Goal: Information Seeking & Learning: Compare options

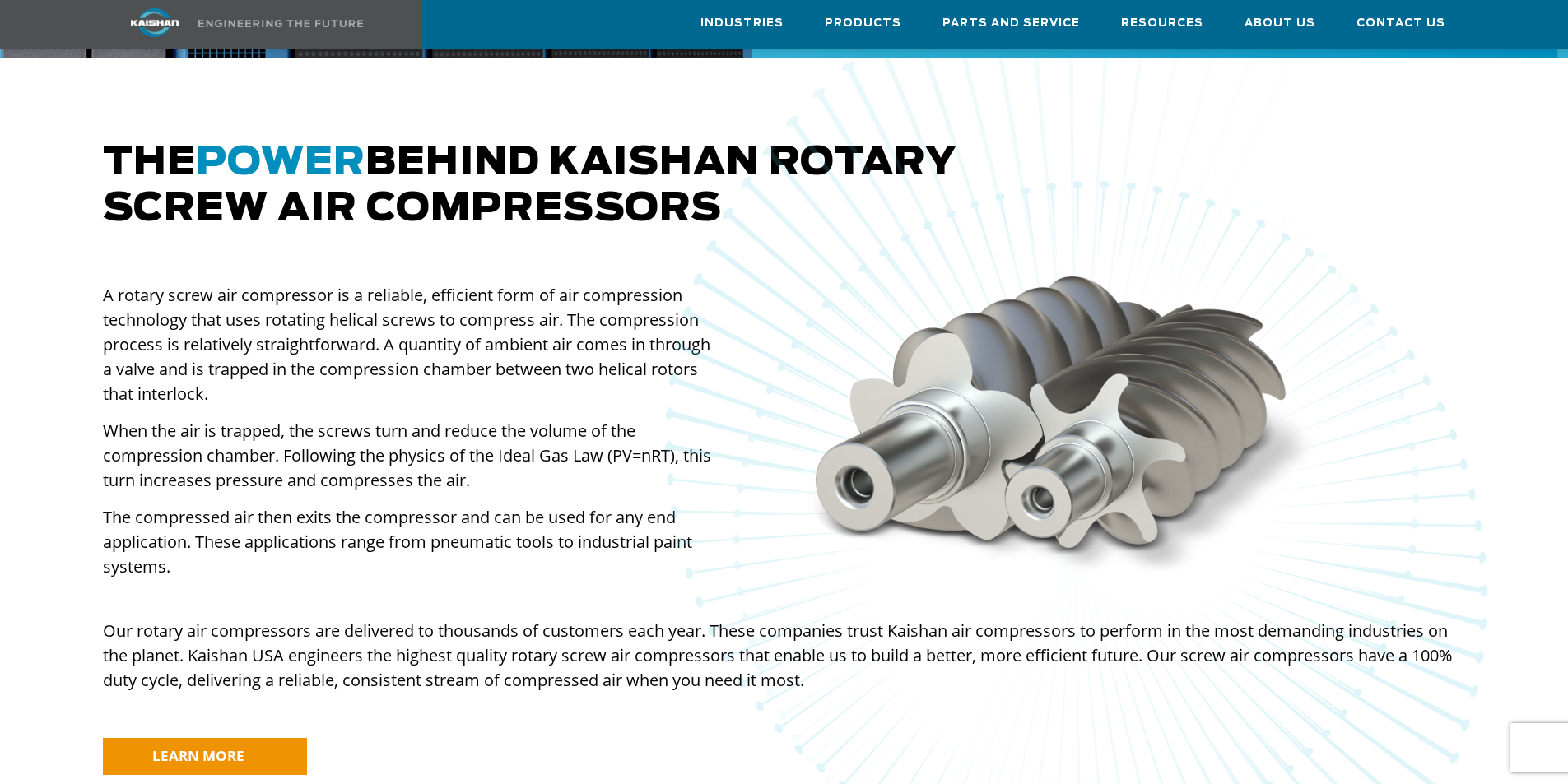
scroll to position [1563, 0]
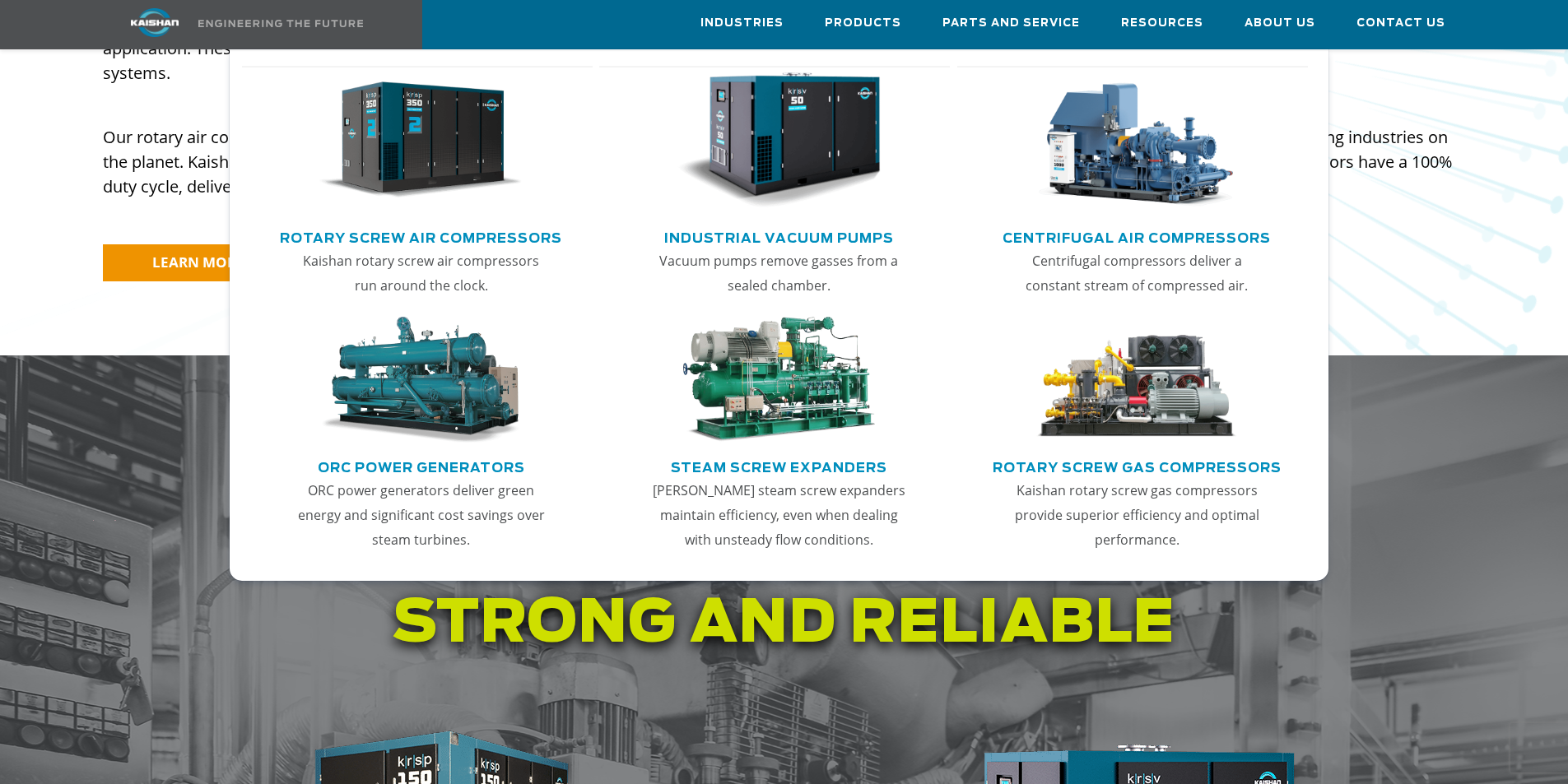
click at [471, 231] on link "Rotary Screw Air Compressors" at bounding box center [421, 236] width 282 height 24
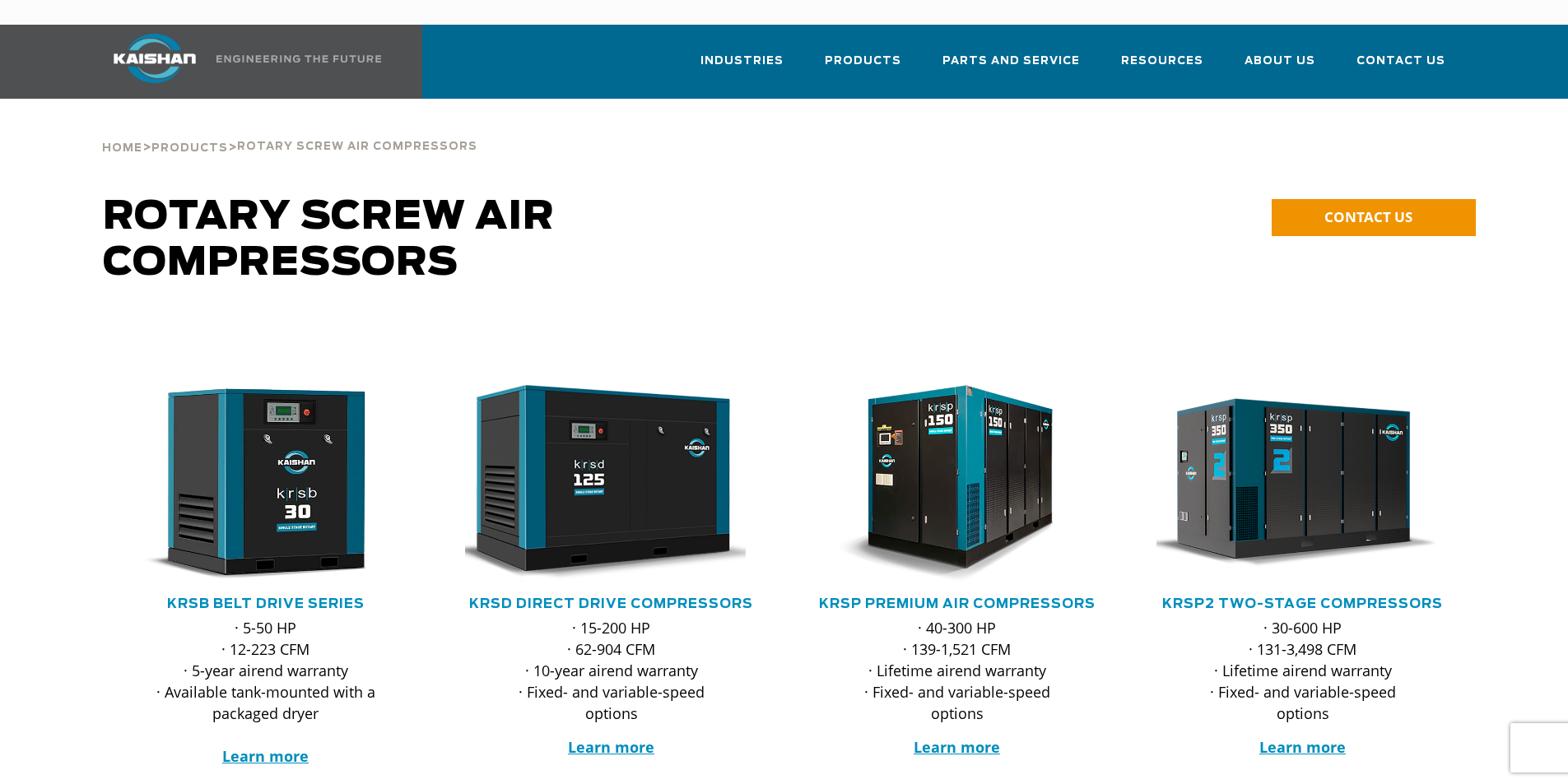
scroll to position [411, 0]
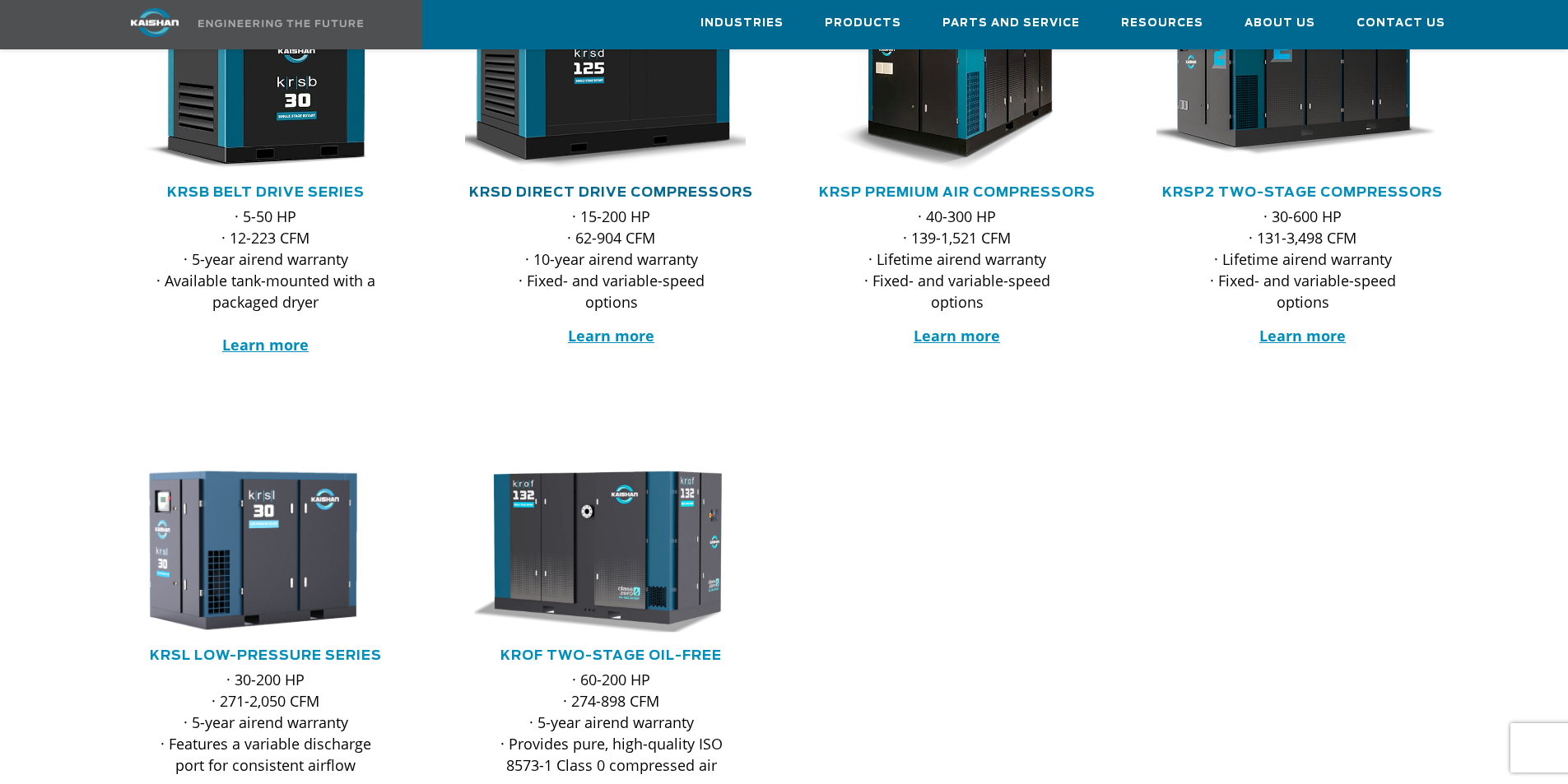
click at [603, 186] on link "KRSD Direct Drive Compressors" at bounding box center [610, 192] width 284 height 14
click at [1260, 186] on link "KRSP2 Two-Stage Compressors" at bounding box center [1303, 192] width 281 height 14
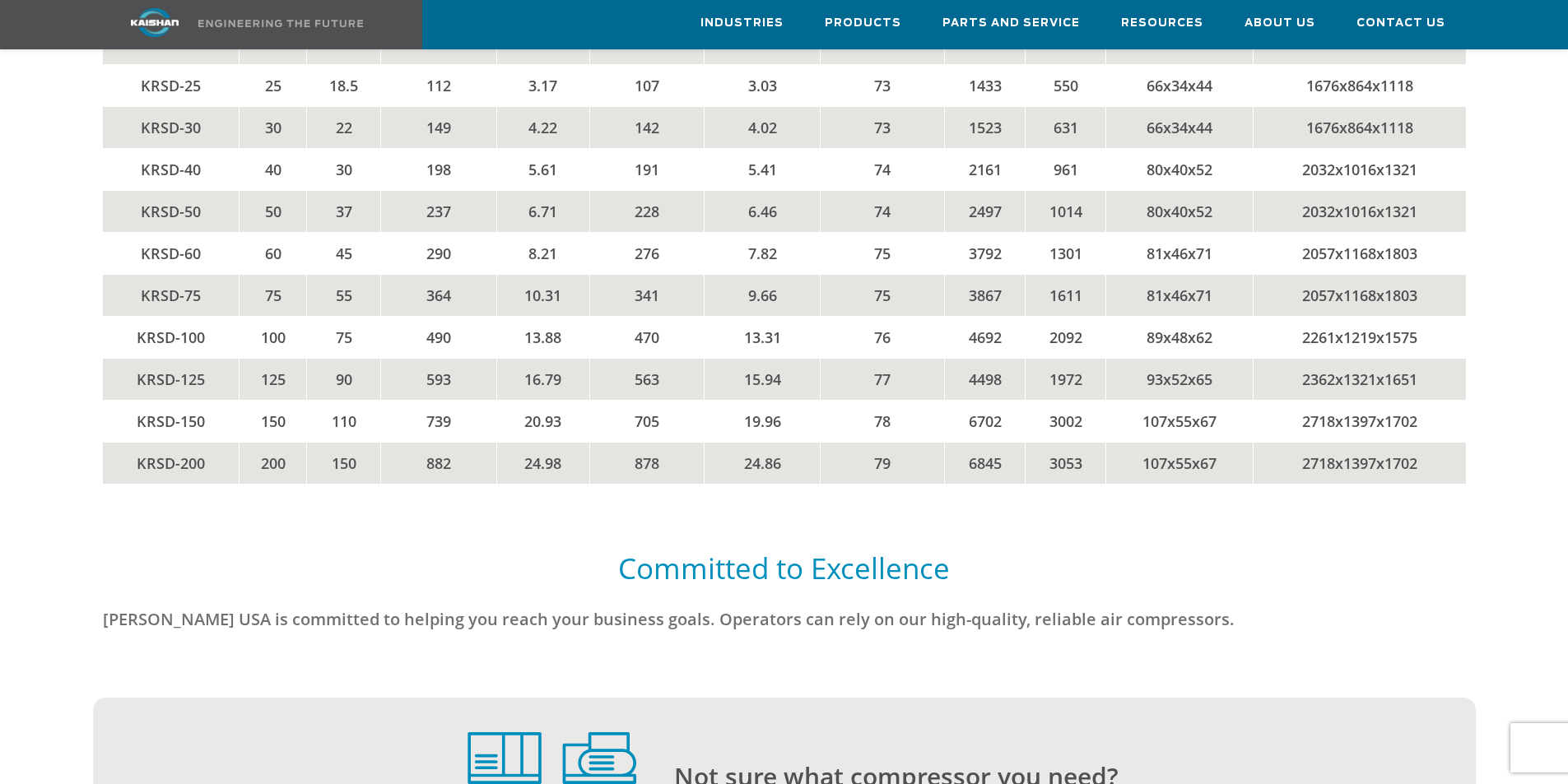
scroll to position [3456, 0]
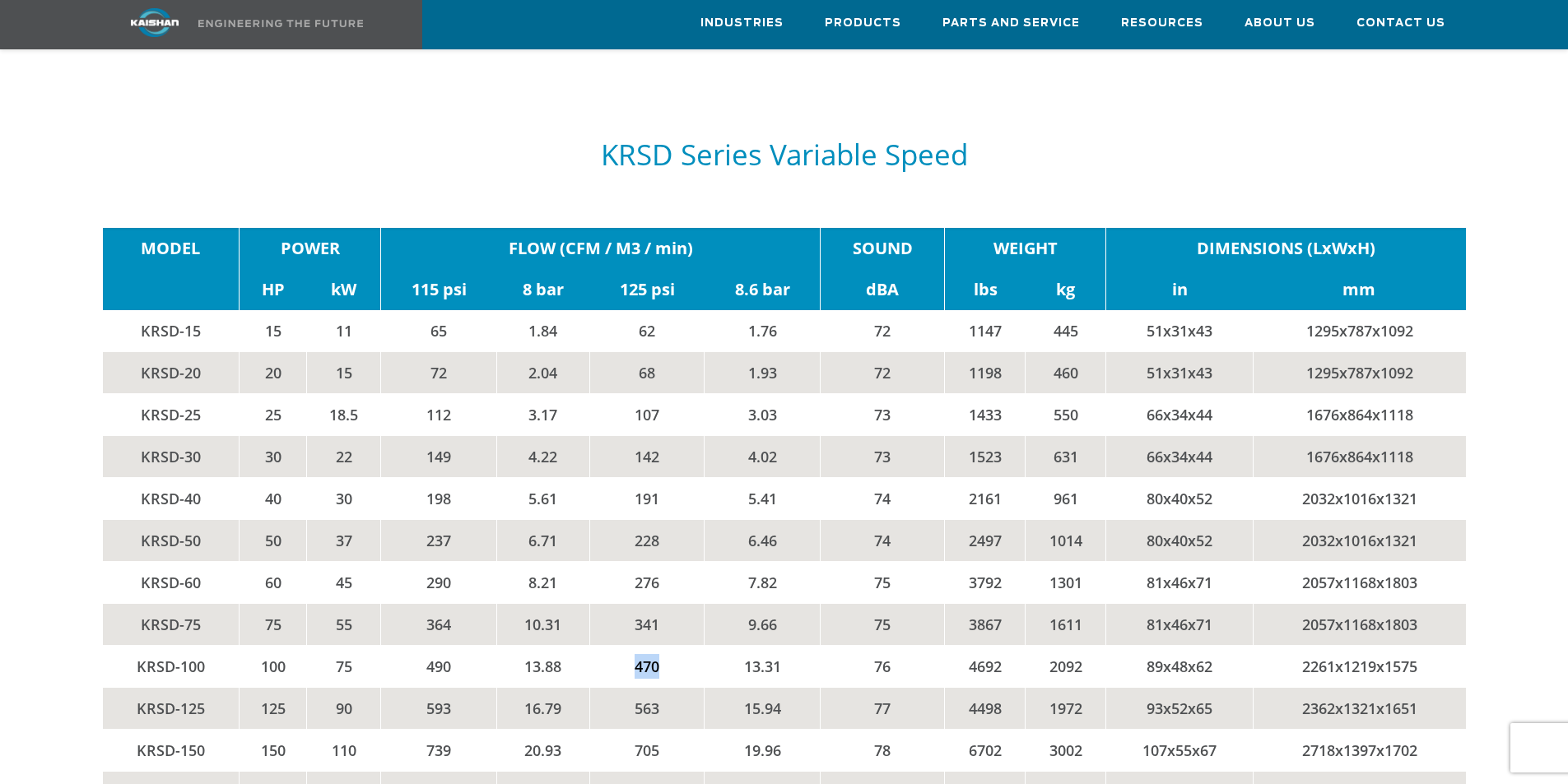
drag, startPoint x: 658, startPoint y: 642, endPoint x: 670, endPoint y: 642, distance: 12.0
click at [670, 645] on td "470" at bounding box center [647, 666] width 115 height 42
drag, startPoint x: 666, startPoint y: 642, endPoint x: 619, endPoint y: 643, distance: 47.0
click at [619, 645] on td "470" at bounding box center [647, 666] width 115 height 42
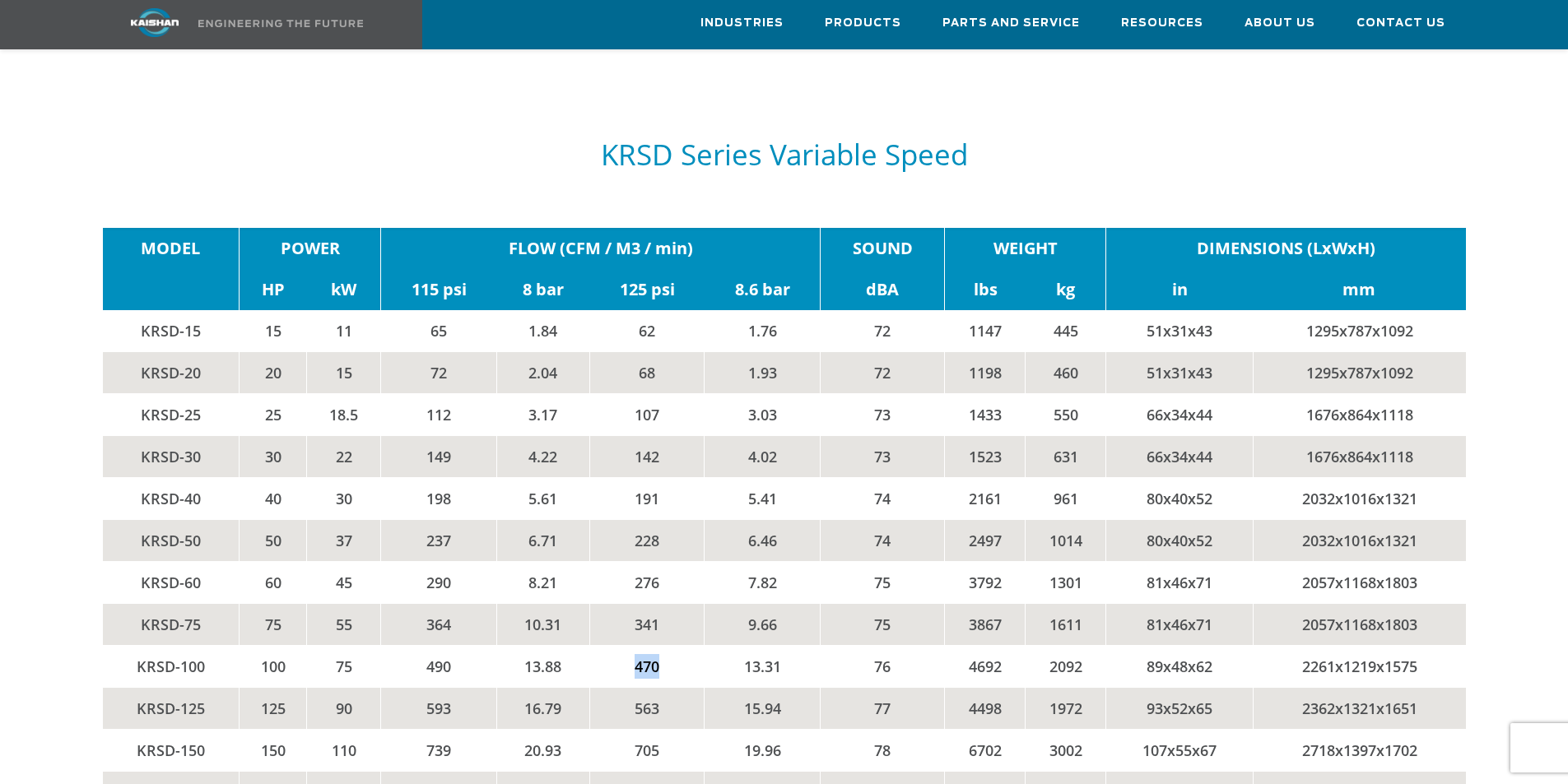
click at [669, 645] on td "470" at bounding box center [647, 666] width 115 height 42
drag, startPoint x: 669, startPoint y: 638, endPoint x: 603, endPoint y: 644, distance: 66.3
click at [603, 645] on td "470" at bounding box center [647, 666] width 115 height 42
click at [673, 645] on td "470" at bounding box center [647, 666] width 115 height 42
drag, startPoint x: 673, startPoint y: 634, endPoint x: 603, endPoint y: 647, distance: 71.2
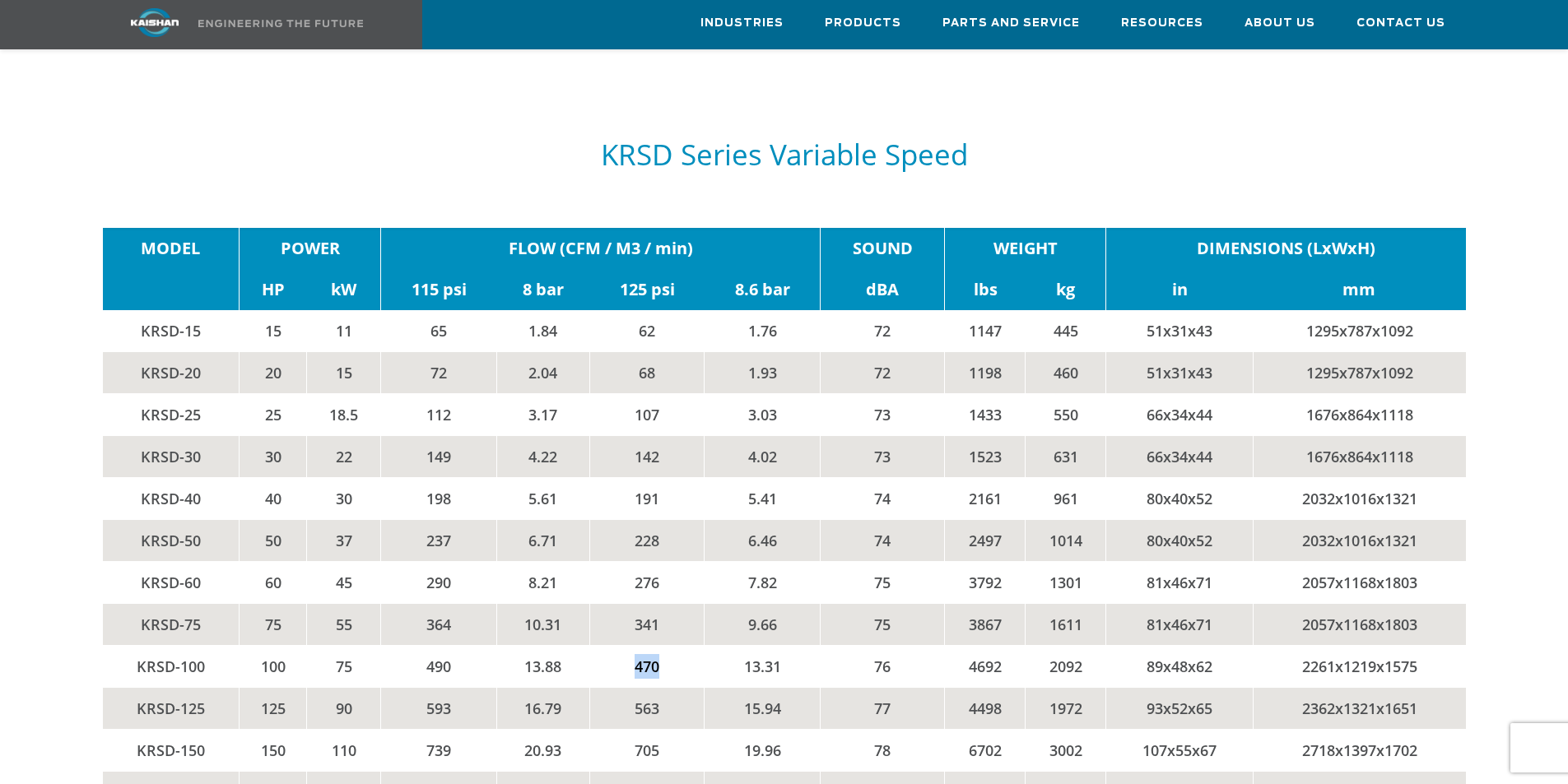
click at [603, 647] on td "470" at bounding box center [647, 666] width 115 height 42
click at [654, 646] on td "470" at bounding box center [647, 666] width 115 height 42
drag, startPoint x: 665, startPoint y: 642, endPoint x: 627, endPoint y: 644, distance: 38.1
click at [627, 645] on td "470" at bounding box center [647, 666] width 115 height 42
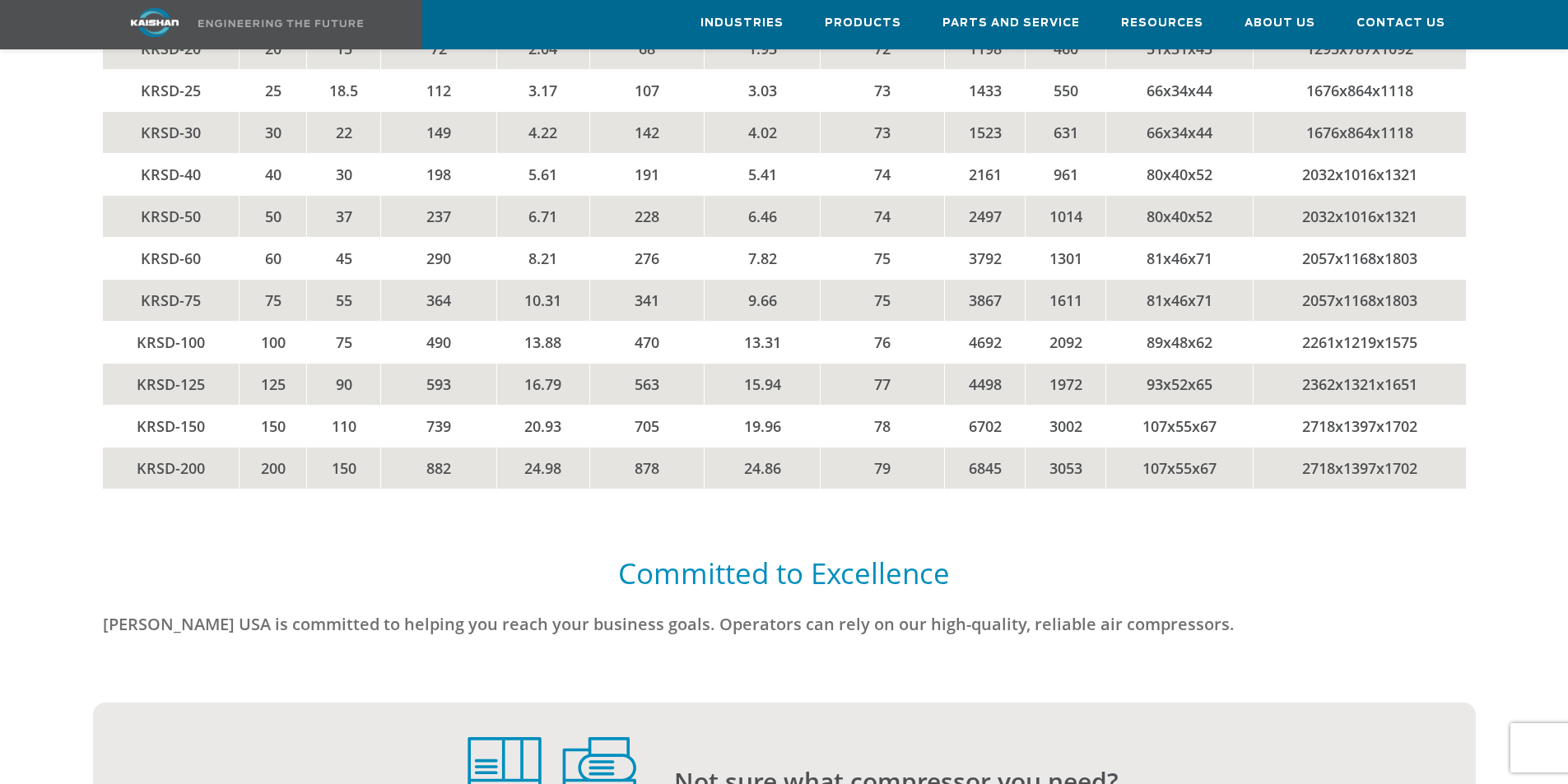
scroll to position [3538, 0]
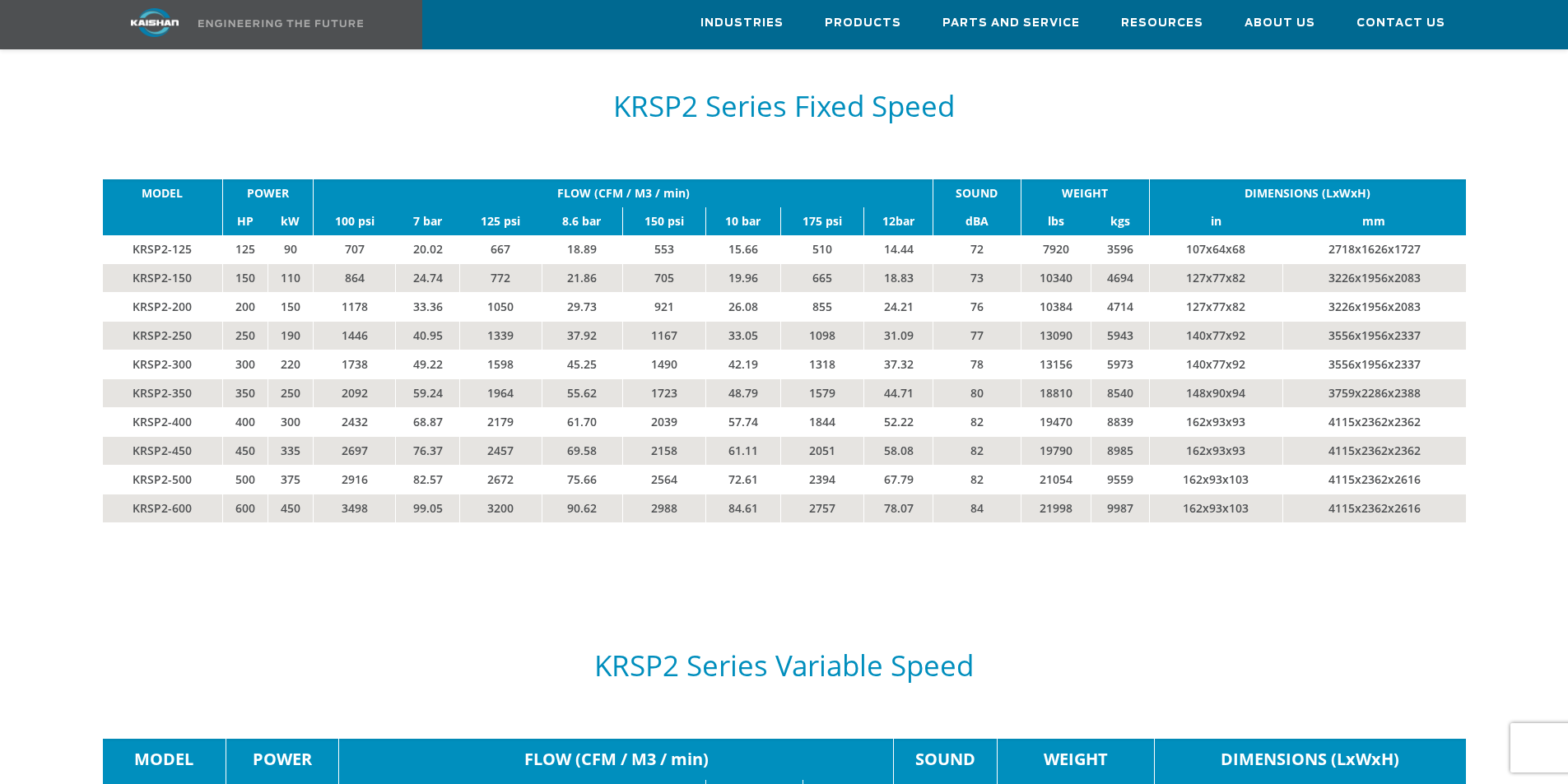
scroll to position [2880, 0]
drag, startPoint x: 343, startPoint y: 255, endPoint x: 371, endPoint y: 255, distance: 28.0
click at [371, 263] on td "864" at bounding box center [355, 277] width 83 height 29
click at [346, 263] on td "864" at bounding box center [355, 277] width 83 height 29
drag, startPoint x: 343, startPoint y: 254, endPoint x: 372, endPoint y: 259, distance: 29.4
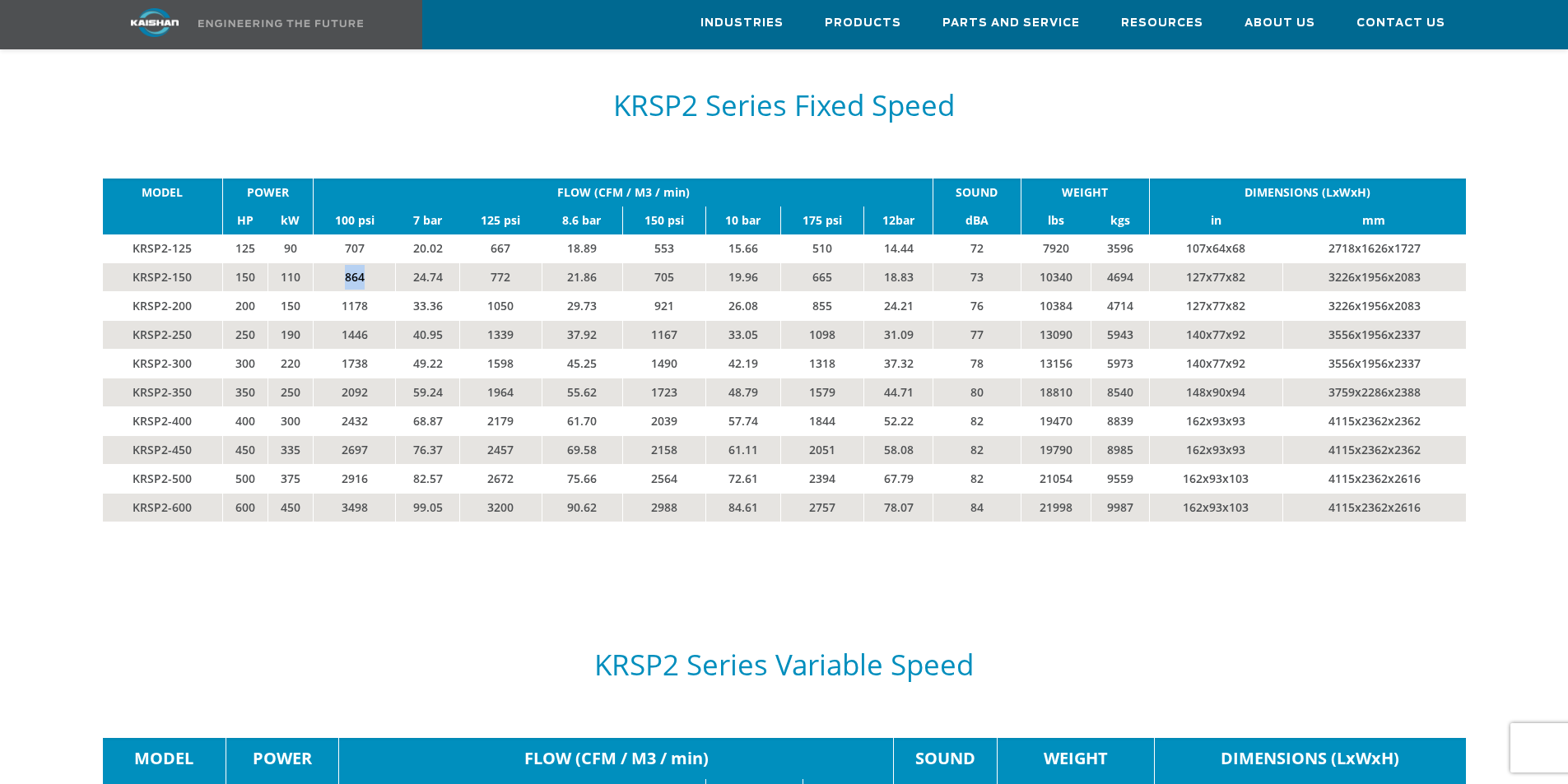
click at [372, 263] on td "864" at bounding box center [355, 277] width 83 height 29
drag, startPoint x: 369, startPoint y: 252, endPoint x: 326, endPoint y: 250, distance: 43.0
click at [326, 263] on td "864" at bounding box center [355, 277] width 83 height 29
click at [355, 263] on td "864" at bounding box center [355, 277] width 83 height 29
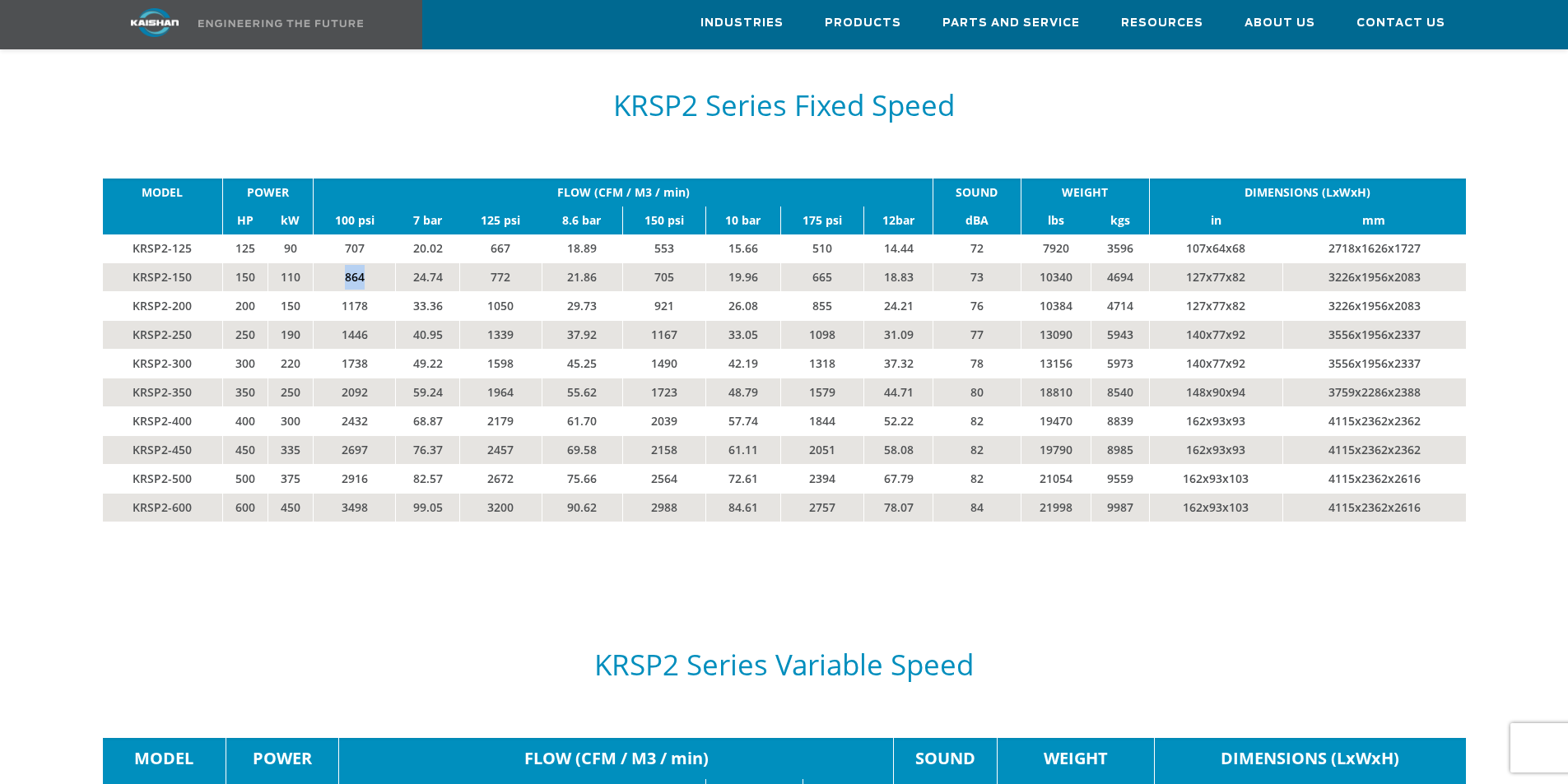
drag, startPoint x: 365, startPoint y: 253, endPoint x: 316, endPoint y: 256, distance: 49.1
click at [316, 263] on td "864" at bounding box center [355, 277] width 83 height 29
click at [358, 263] on td "864" at bounding box center [355, 277] width 83 height 29
drag, startPoint x: 364, startPoint y: 255, endPoint x: 336, endPoint y: 253, distance: 28.1
click at [336, 263] on td "864" at bounding box center [355, 277] width 83 height 29
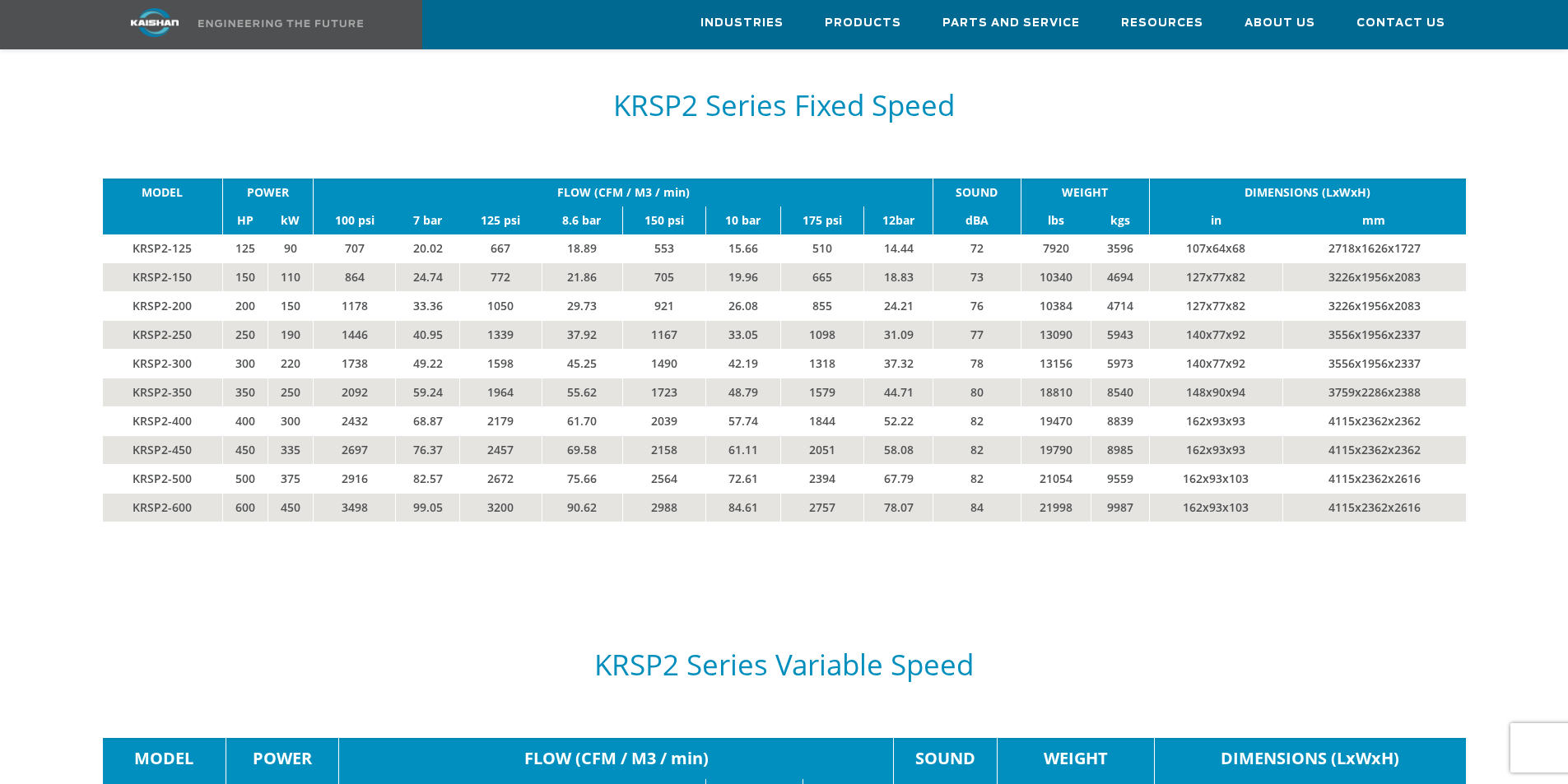
click at [372, 320] on td "1446" at bounding box center [355, 334] width 83 height 29
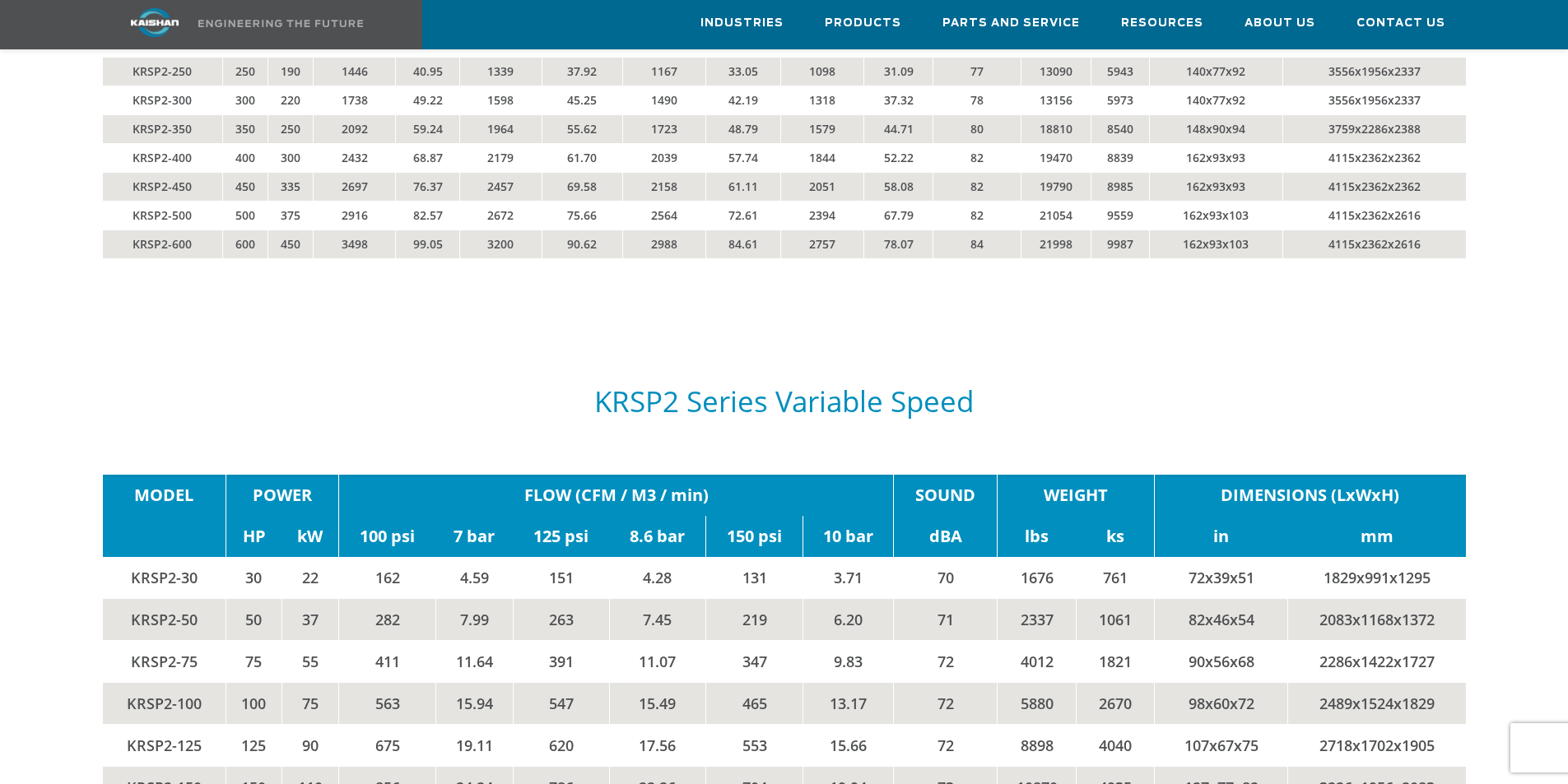
scroll to position [2962, 0]
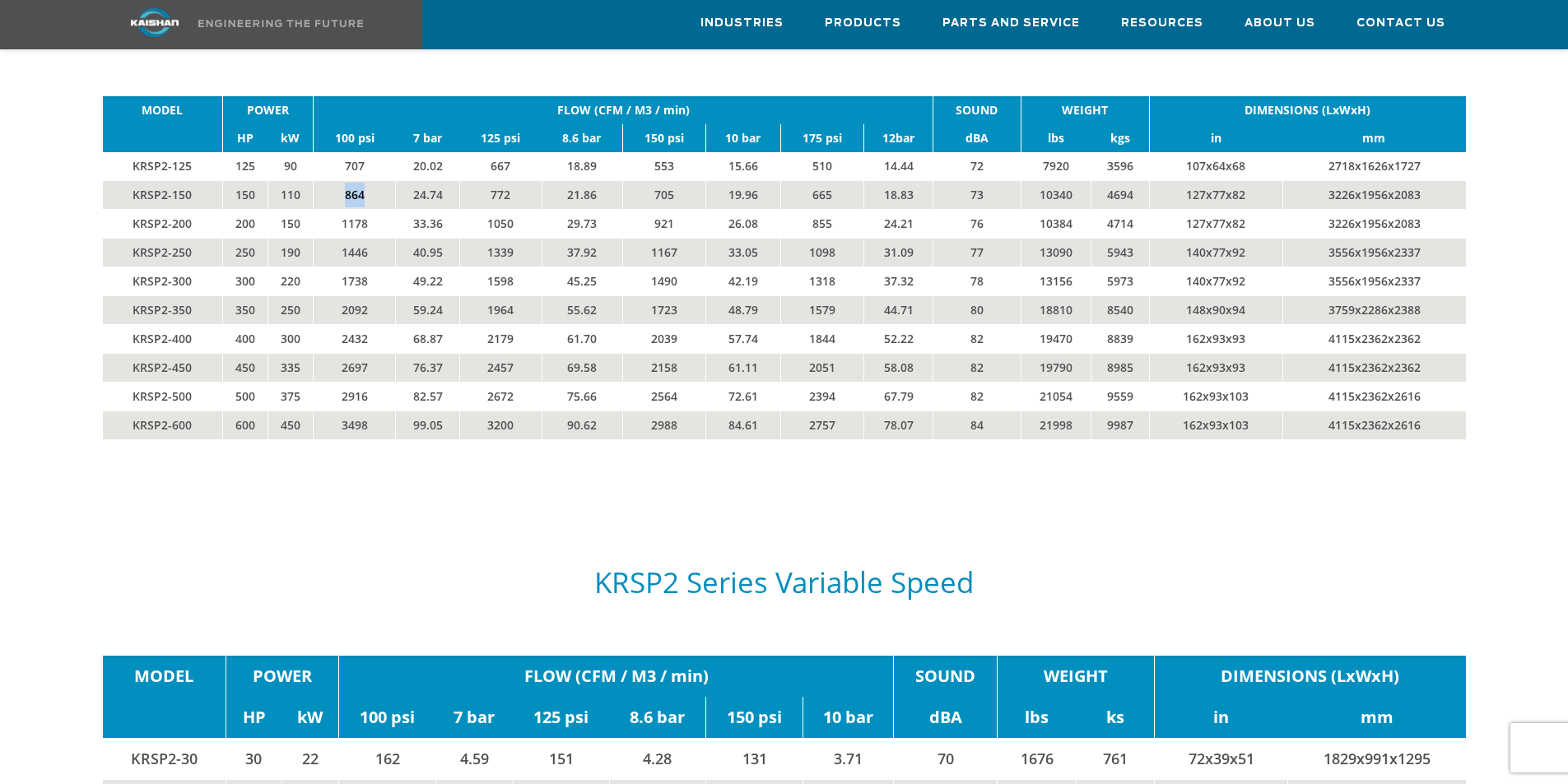
drag, startPoint x: 368, startPoint y: 178, endPoint x: 300, endPoint y: 172, distance: 68.3
click at [300, 180] on tr "KRSP2-150 150 110 864 24.74 772 21.86 705 19.96 665 18.83 73 10340 4694 127x77x…" at bounding box center [784, 195] width 1363 height 29
click at [300, 180] on td "110" at bounding box center [291, 195] width 45 height 29
click at [520, 411] on td "3200" at bounding box center [501, 425] width 82 height 29
drag, startPoint x: 520, startPoint y: 399, endPoint x: 443, endPoint y: 398, distance: 77.0
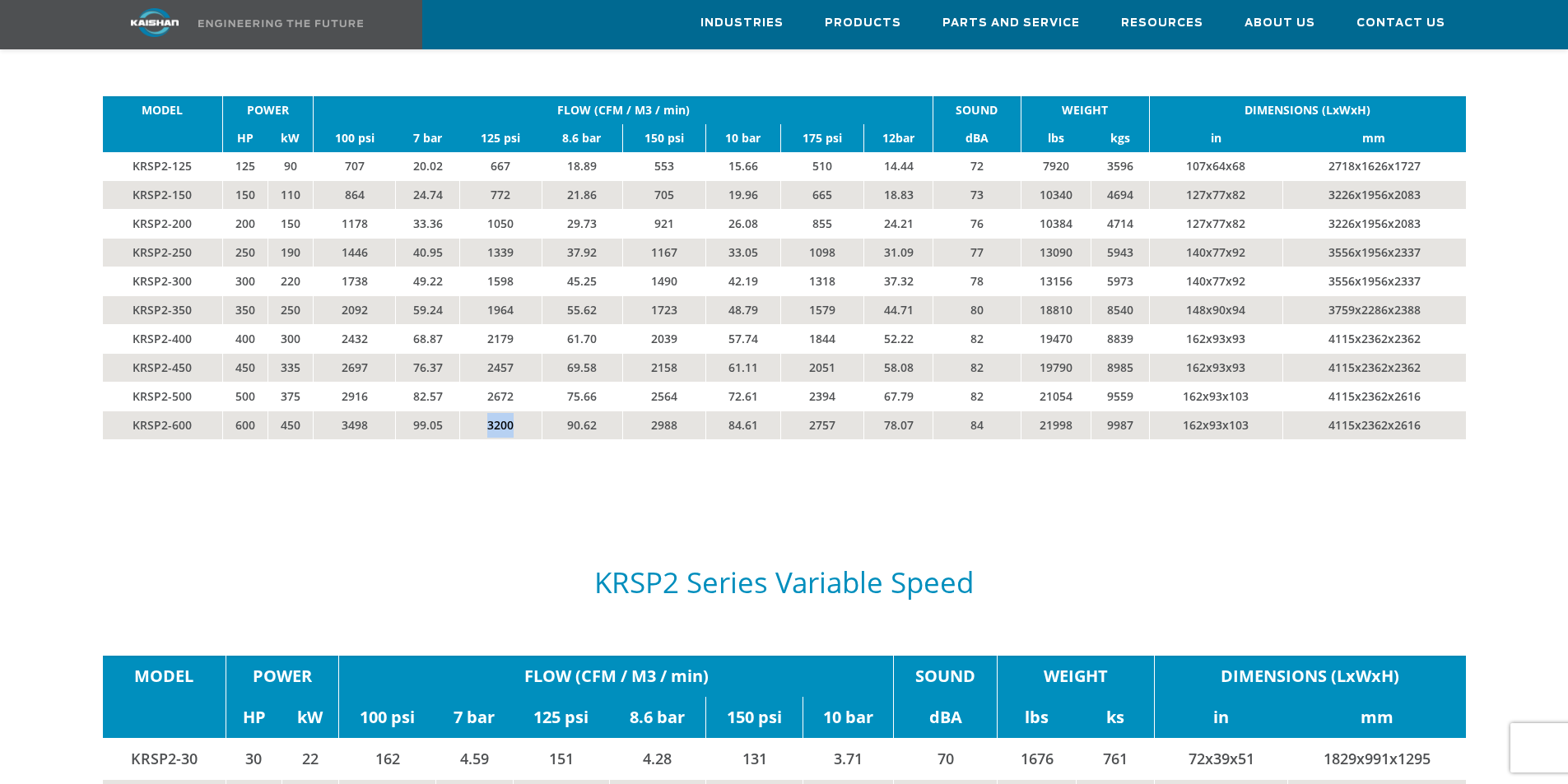
click at [443, 411] on tr "KRSP2-600 600 450 3498 99.05 3200 90.62 2988 84.61 2757 78.07 84 21998 9987 162…" at bounding box center [784, 425] width 1363 height 29
click at [490, 411] on td "3200" at bounding box center [501, 425] width 82 height 29
click at [76, 276] on div at bounding box center [784, 208] width 1443 height 527
drag, startPoint x: 650, startPoint y: 400, endPoint x: 681, endPoint y: 403, distance: 31.1
click at [681, 411] on td "2988" at bounding box center [664, 425] width 83 height 29
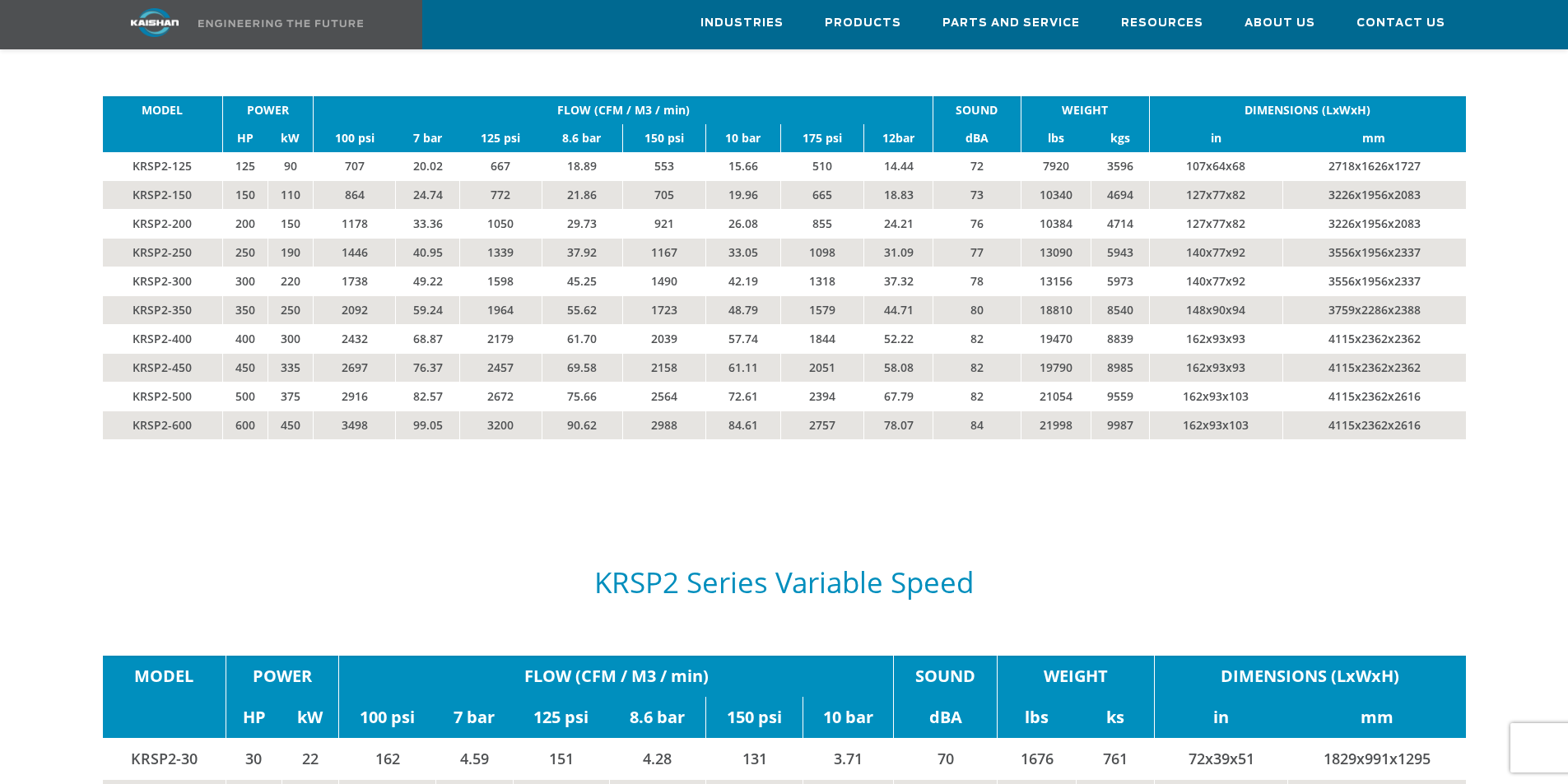
click at [652, 425] on div "MODEL POWER FLOW (CFM / M3 / min) SOUND WEIGHT DIMENSIONS (LxWxH) HP kW 100 psi…" at bounding box center [784, 284] width 1383 height 376
